Goal: Task Accomplishment & Management: Manage account settings

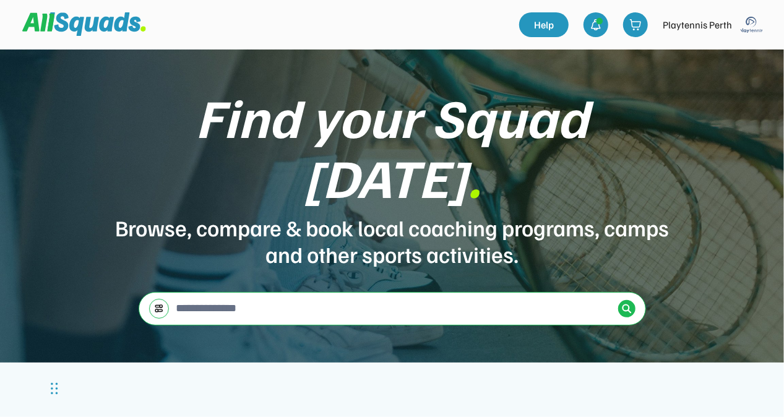
click at [753, 22] on img at bounding box center [752, 24] width 25 height 25
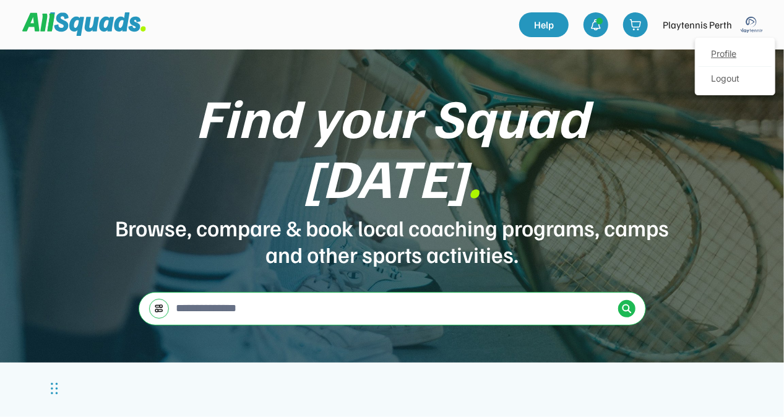
click at [731, 51] on link "Profile" at bounding box center [735, 54] width 73 height 25
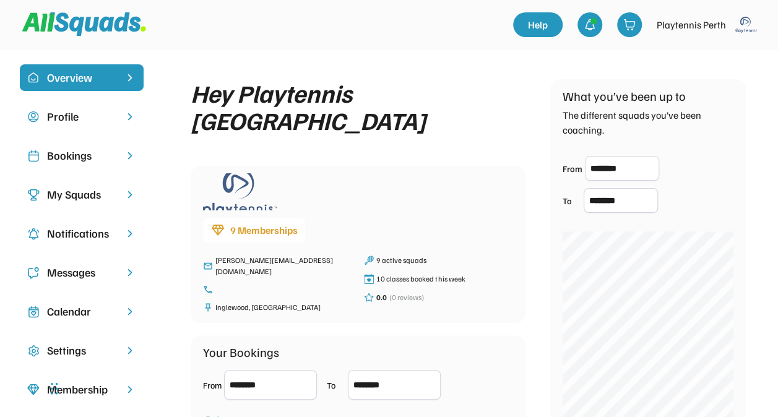
click at [64, 152] on div "Bookings" at bounding box center [81, 155] width 69 height 17
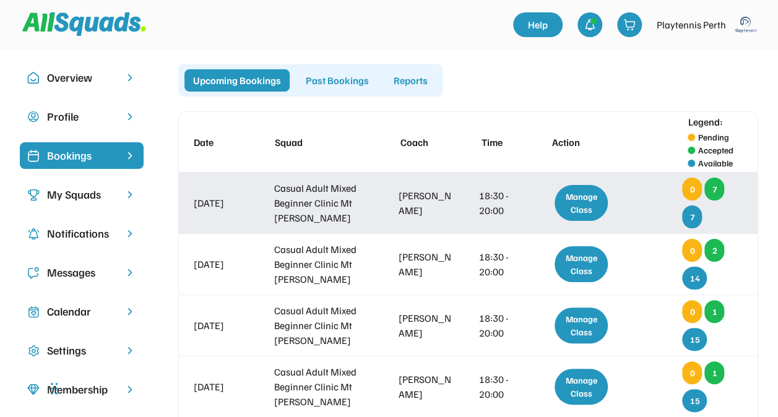
click at [710, 186] on div "7" at bounding box center [715, 189] width 20 height 23
click at [594, 198] on div "Manage Class" at bounding box center [581, 203] width 53 height 36
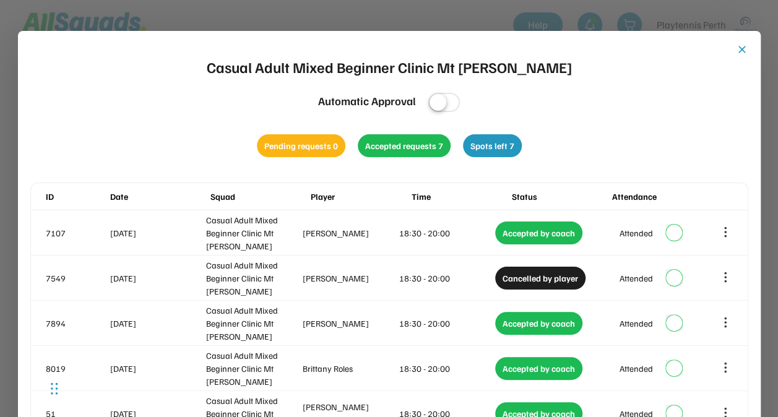
click at [742, 49] on button "close" at bounding box center [742, 49] width 12 height 12
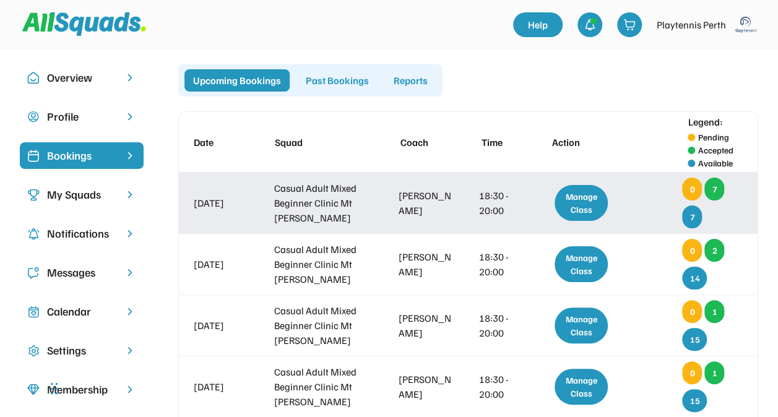
click at [568, 198] on div "Manage Class" at bounding box center [581, 203] width 53 height 36
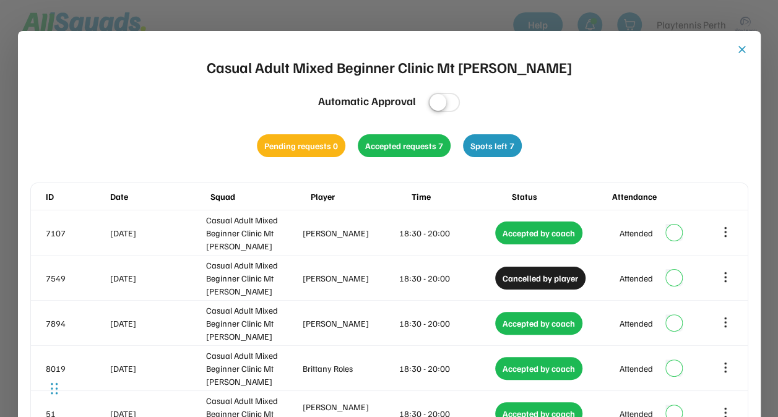
click at [740, 45] on button "close" at bounding box center [742, 49] width 12 height 12
